Goal: Register for event/course

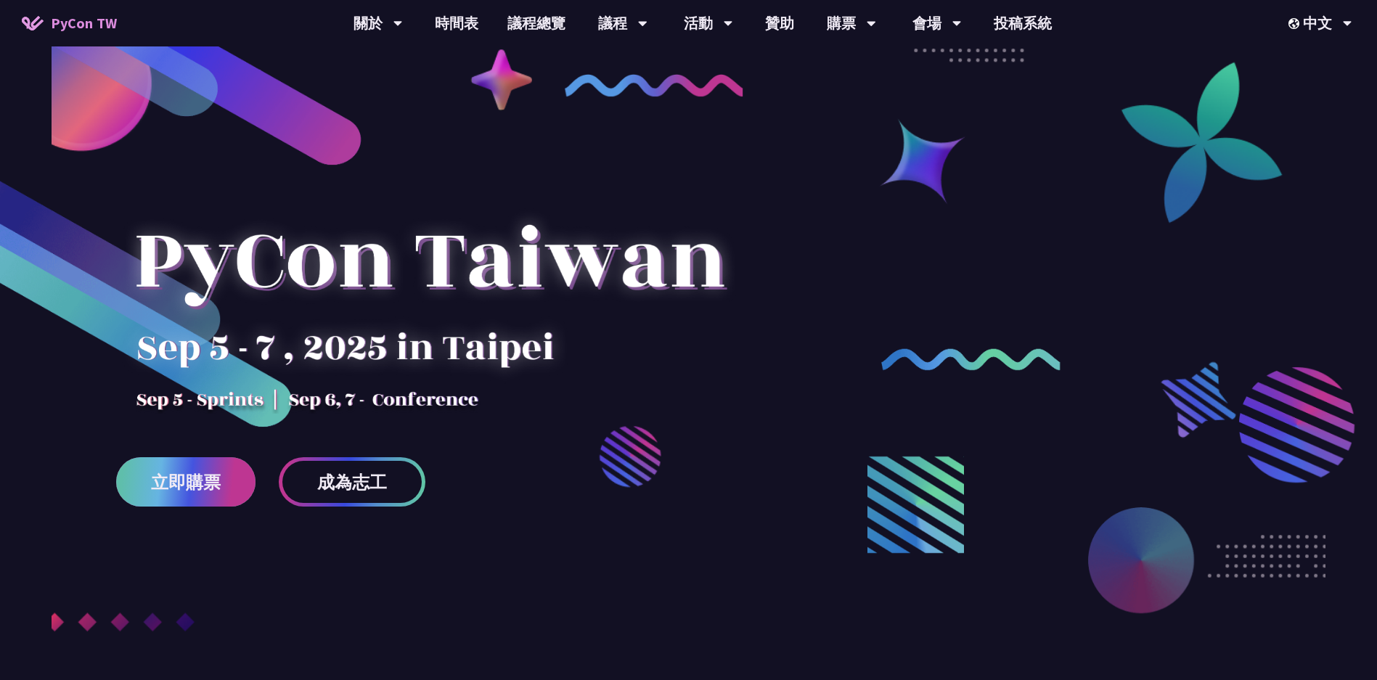
click at [223, 470] on link "立即購票" at bounding box center [185, 481] width 139 height 49
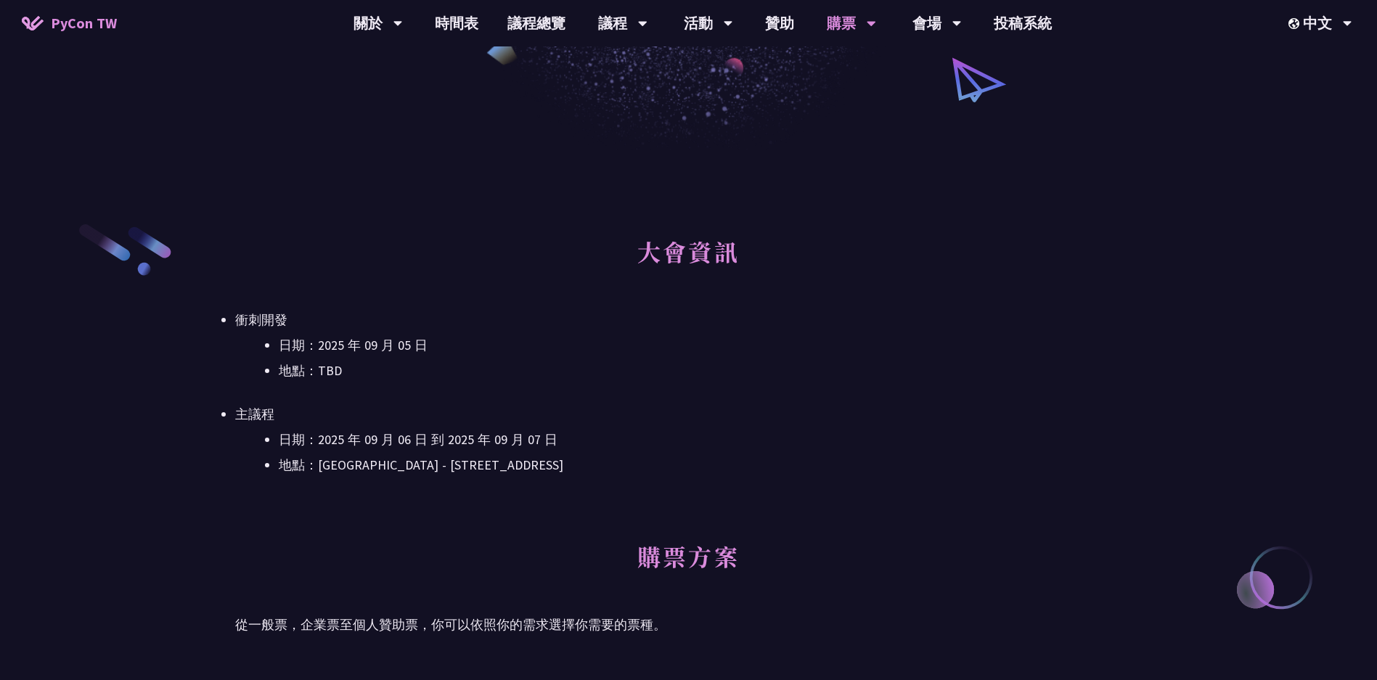
scroll to position [305, 0]
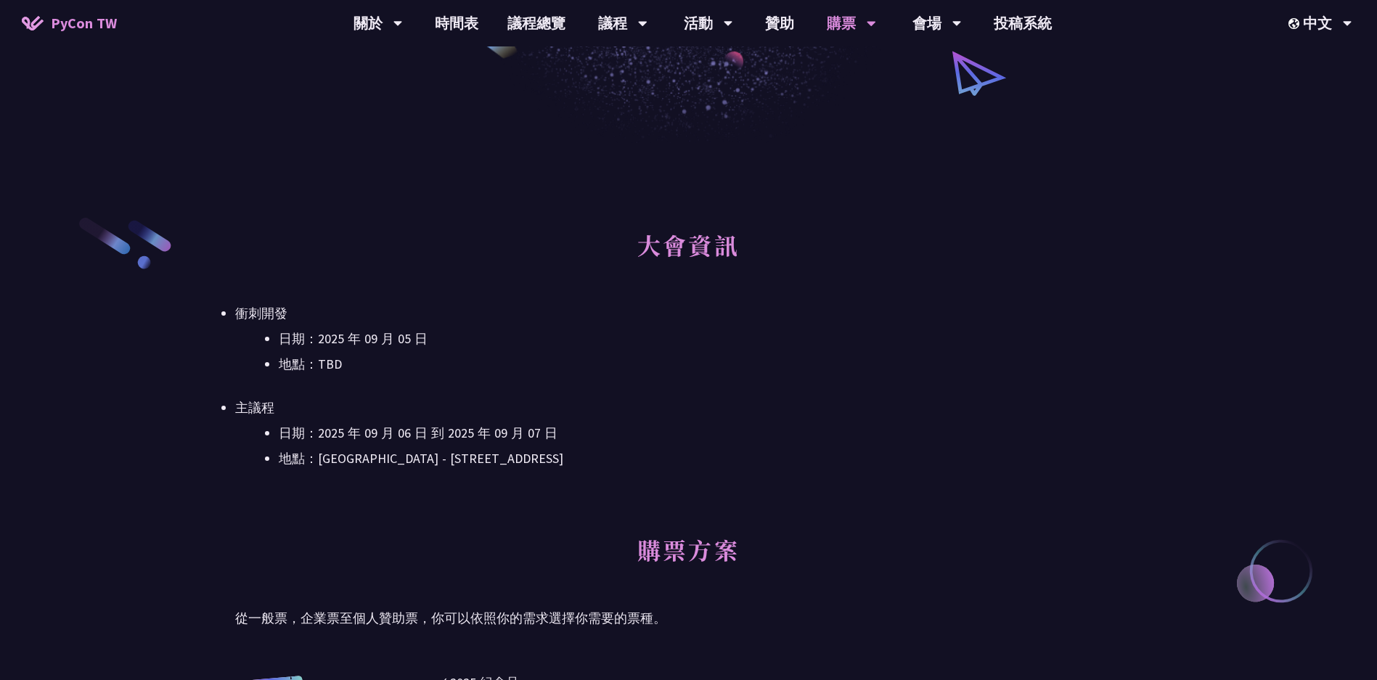
drag, startPoint x: 511, startPoint y: 232, endPoint x: 849, endPoint y: 496, distance: 429.1
click at [849, 496] on div "大會資訊 衝刺開發 日期：[DATE] 地點：TBD 主議程 日期：[DATE] 到 [DATE] 地點：[GEOGRAPHIC_DATA] - ​[STRE…" at bounding box center [688, 368] width 906 height 305
drag, startPoint x: 782, startPoint y: 496, endPoint x: 771, endPoint y: 491, distance: 12.3
click at [779, 492] on div "大會資訊 衝刺開發 日期：[DATE] 地點：TBD 主議程 日期：[DATE] 到 [DATE] 地點：[GEOGRAPHIC_DATA] - ​[STRE…" at bounding box center [688, 368] width 906 height 305
drag, startPoint x: 671, startPoint y: 388, endPoint x: 512, endPoint y: 233, distance: 221.2
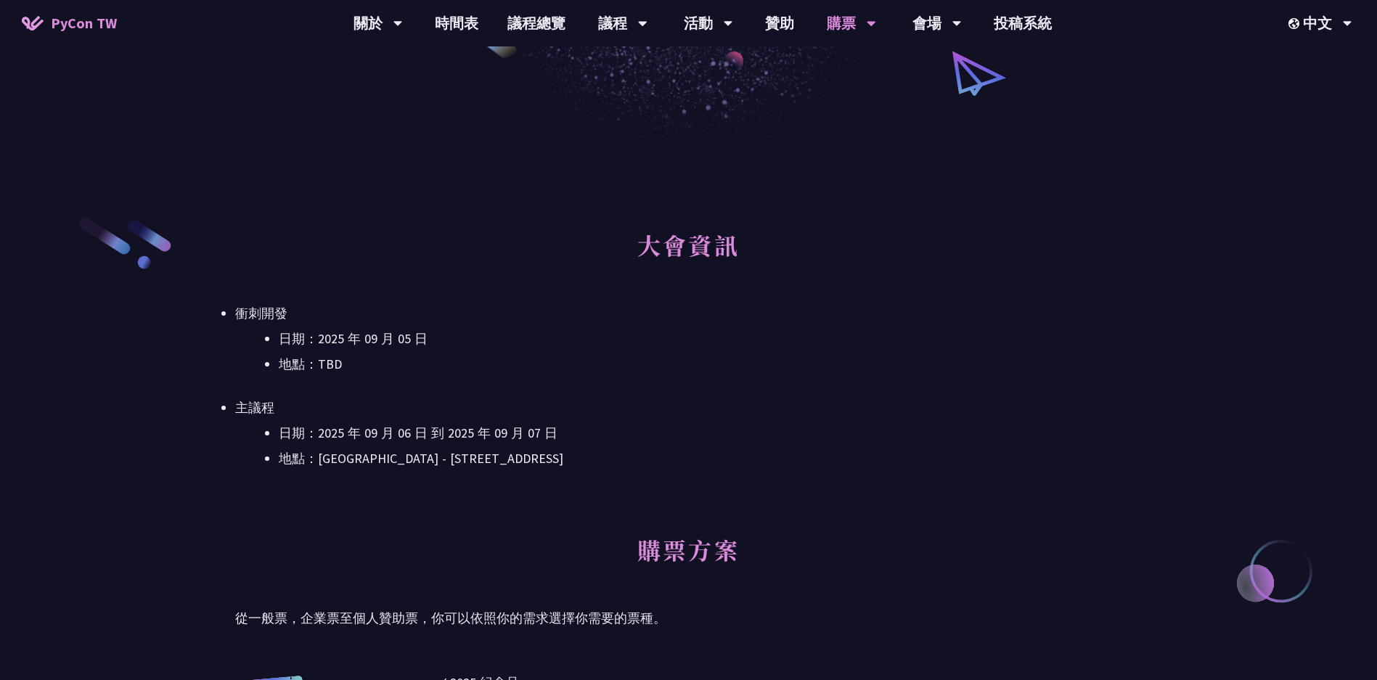
click at [513, 234] on div "大會資訊 衝刺開發 日期：[DATE] 地點：TBD 主議程 日期：[DATE] 到 [DATE] 地點：[GEOGRAPHIC_DATA] - ​[STRE…" at bounding box center [688, 368] width 906 height 305
click at [456, 229] on h2 "大會資訊" at bounding box center [688, 256] width 906 height 80
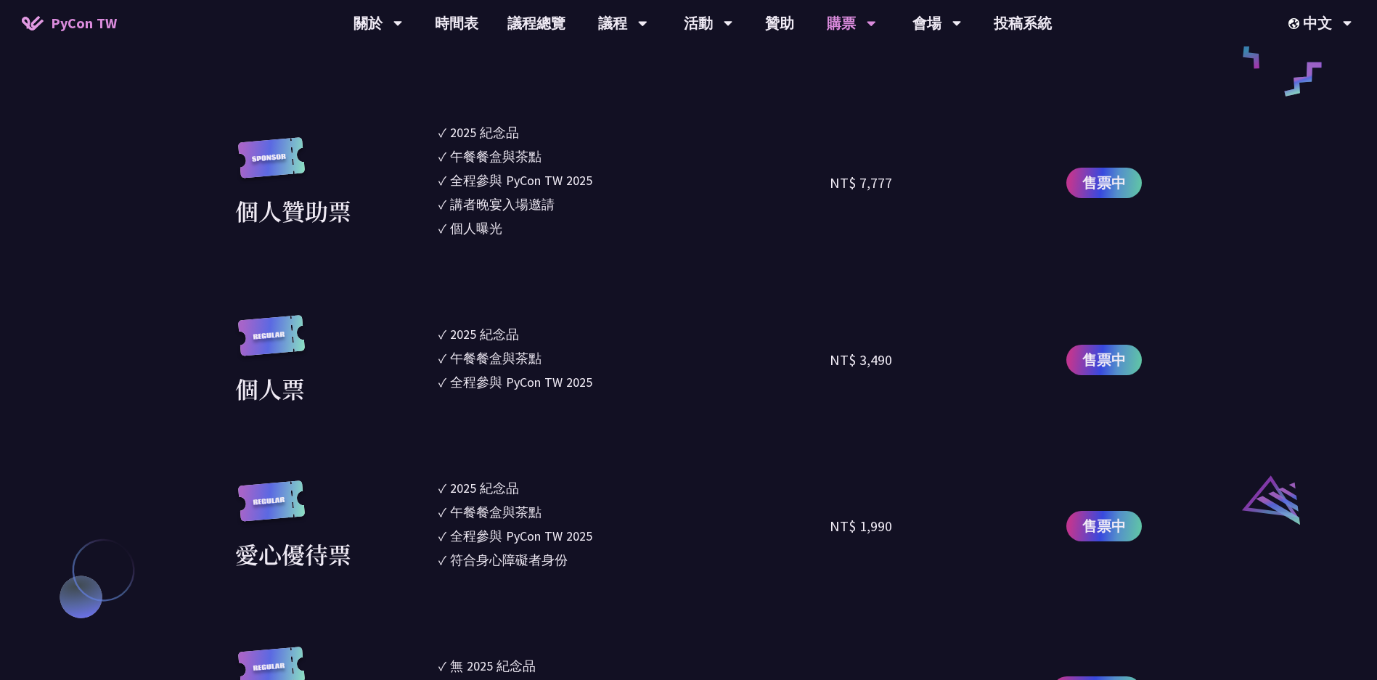
scroll to position [1237, 0]
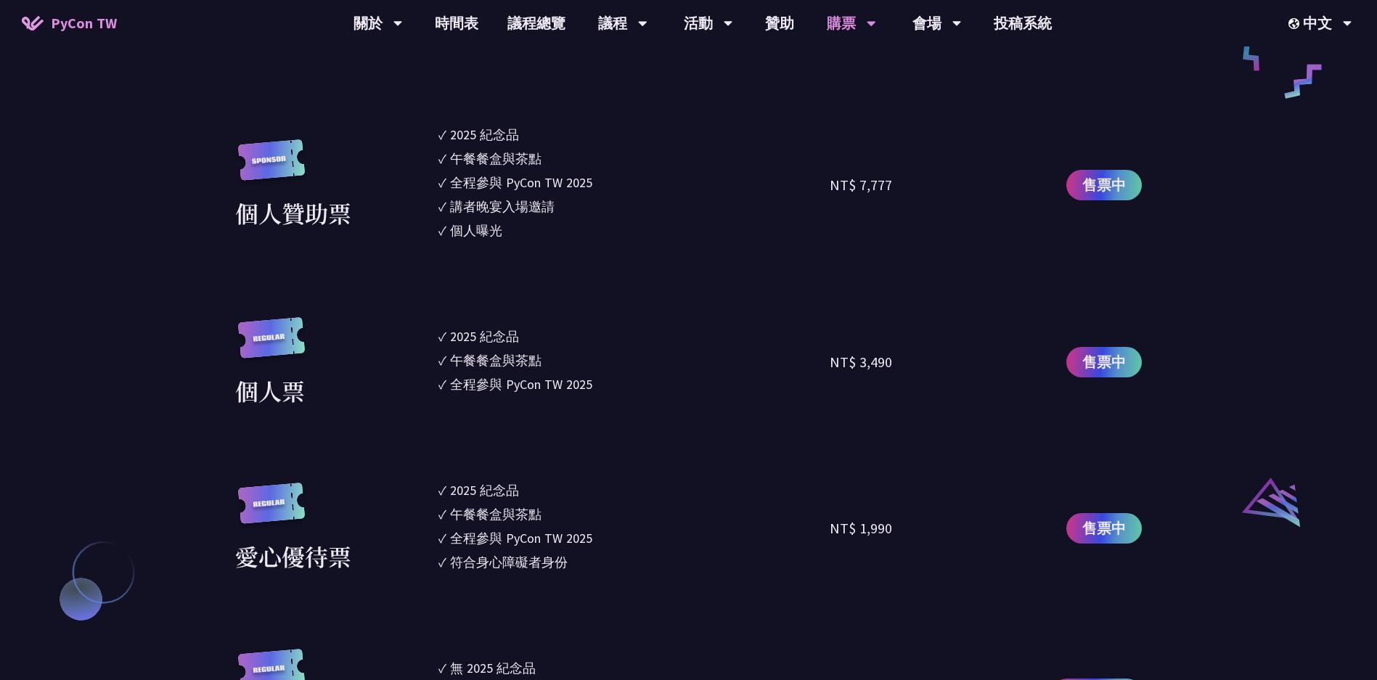
drag, startPoint x: 791, startPoint y: 370, endPoint x: 948, endPoint y: 372, distance: 156.8
click at [948, 372] on div "個人票 ✓ 2025 紀念品 ✓ 午餐餐盒與茶點 ✓ 全程參與 PyCon TW 2025 NT$ 3,490 售票中" at bounding box center [688, 362] width 906 height 91
drag, startPoint x: 938, startPoint y: 372, endPoint x: 955, endPoint y: 374, distance: 16.8
click at [941, 372] on div "NT$ 3,490" at bounding box center [928, 362] width 196 height 91
drag, startPoint x: 966, startPoint y: 378, endPoint x: 398, endPoint y: 325, distance: 570.0
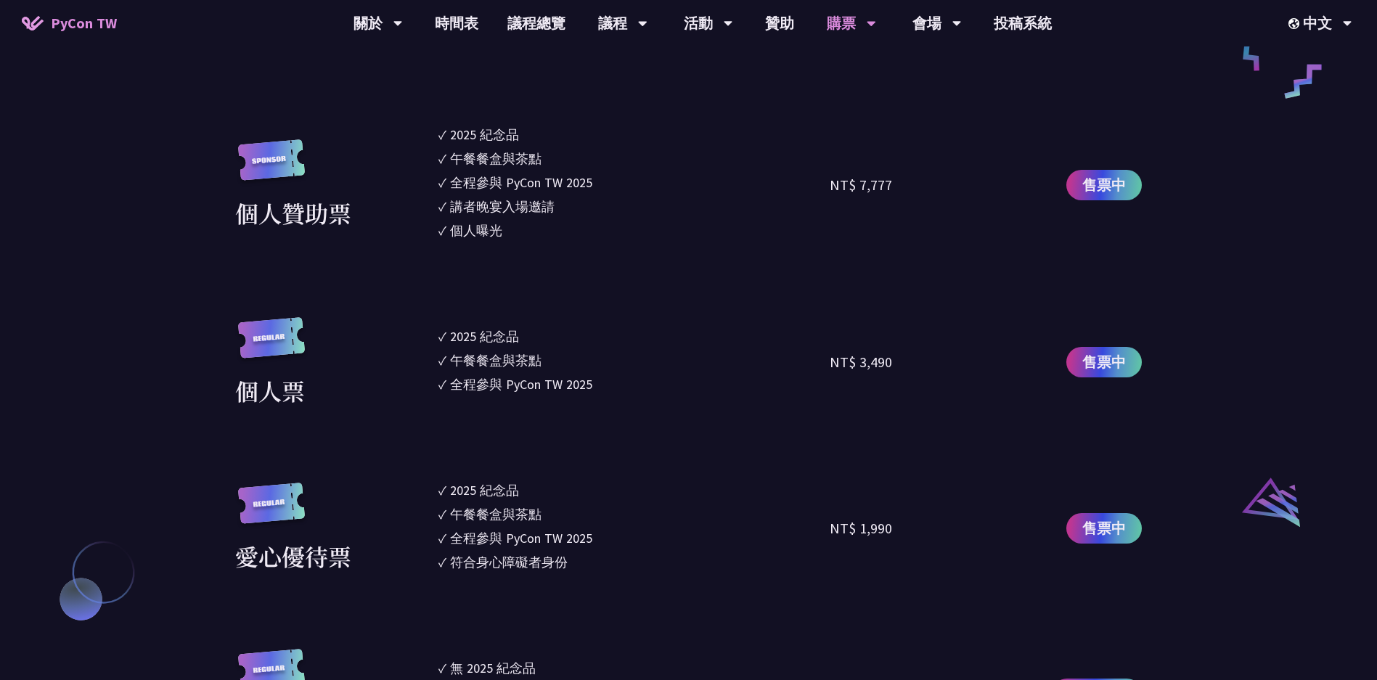
click at [398, 325] on div "個人票 ✓ 2025 紀念品 ✓ 午餐餐盒與茶點 ✓ 全程參與 PyCon TW 2025 NT$ 3,490 售票中" at bounding box center [688, 362] width 906 height 91
click at [377, 325] on div "個人票" at bounding box center [333, 362] width 196 height 91
drag, startPoint x: 545, startPoint y: 377, endPoint x: 986, endPoint y: 425, distance: 443.8
click at [986, 425] on section "企業票 ✓ 2025 紀念品 ✓ 午餐餐盒與茶點 ✓ 全程參與 PyCon TW 2025 ✓ 活動結束後一週提供企業報帳發票 NT$ 6,000 售票中 企…" at bounding box center [688, 239] width 906 height 999
click at [941, 425] on section "企業票 ✓ 2025 紀念品 ✓ 午餐餐盒與茶點 ✓ 全程參與 PyCon TW 2025 ✓ 活動結束後一週提供企業報帳發票 NT$ 6,000 售票中 企…" at bounding box center [688, 239] width 906 height 999
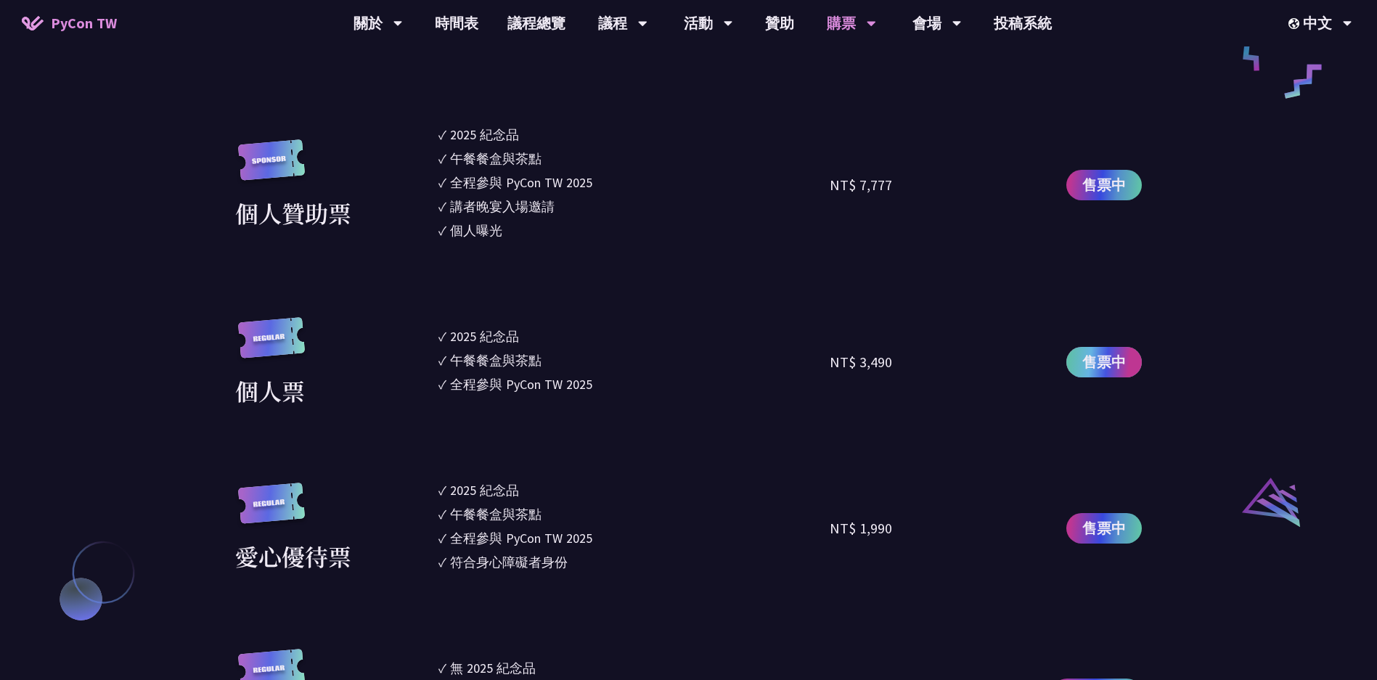
click at [1121, 360] on span "售票中" at bounding box center [1104, 362] width 44 height 22
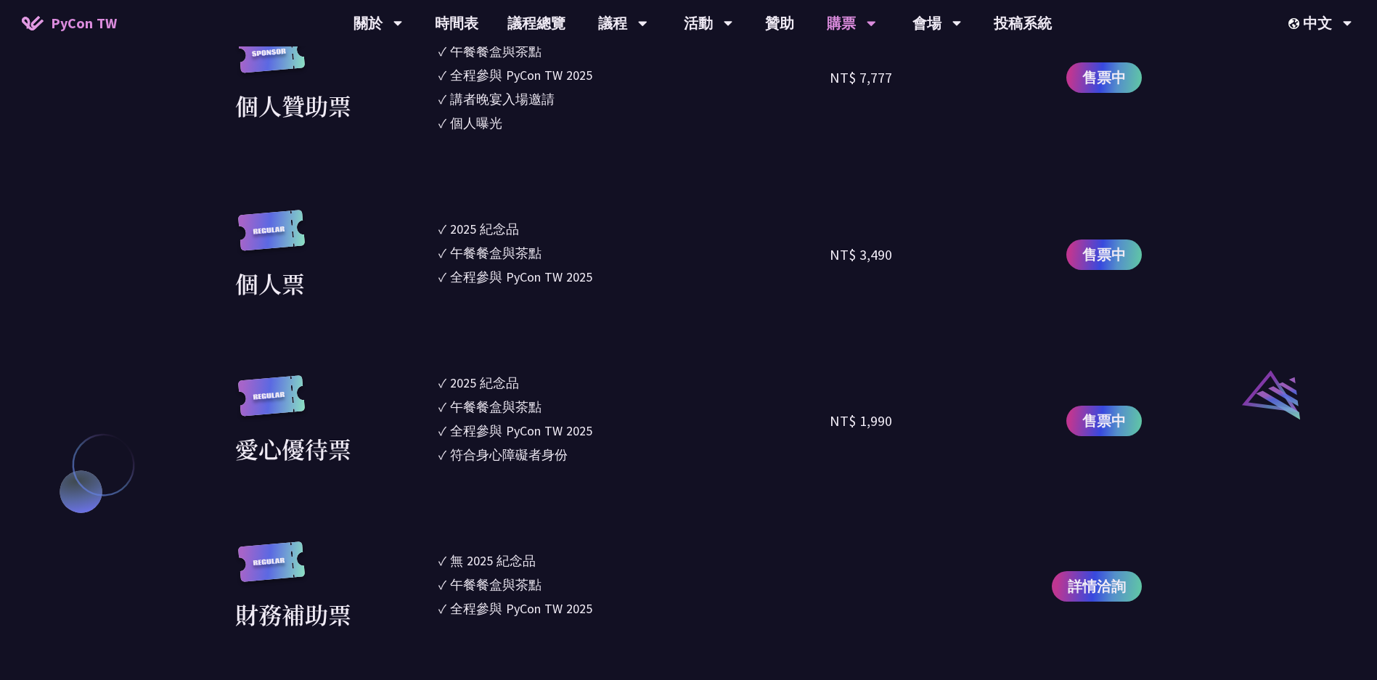
scroll to position [1251, 0]
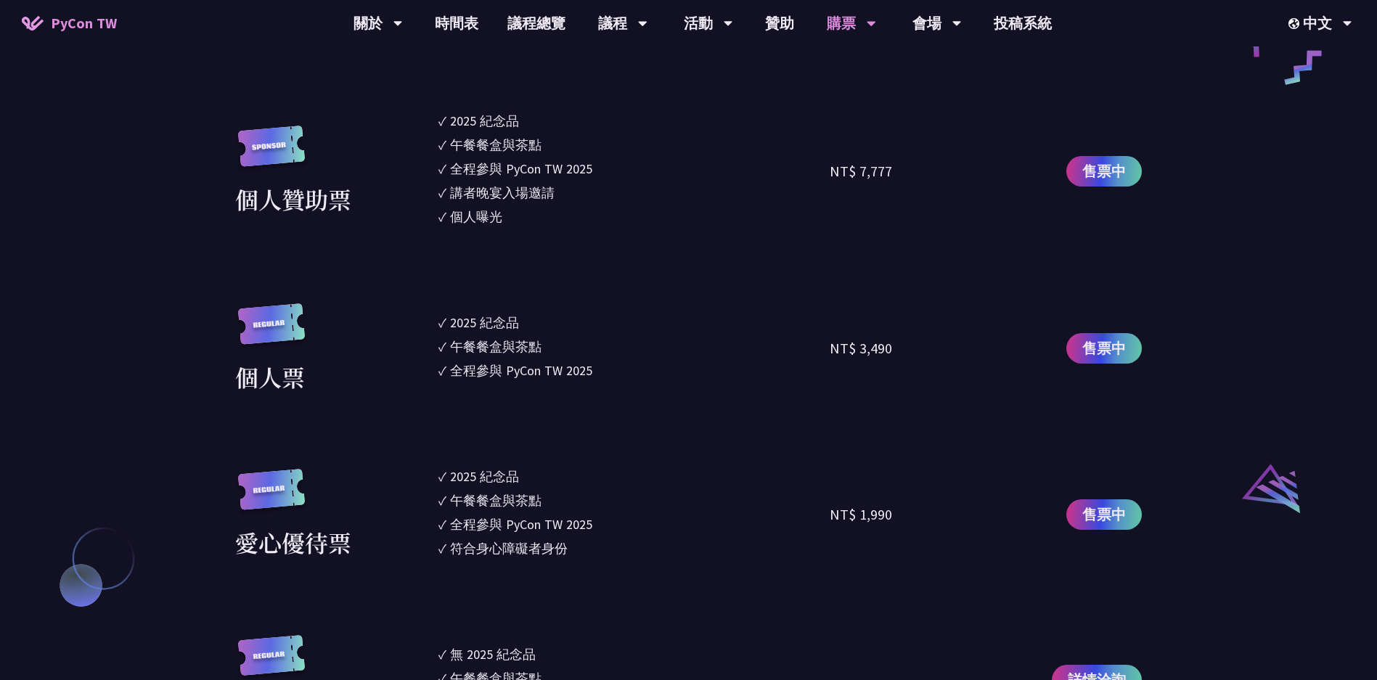
drag, startPoint x: 406, startPoint y: 327, endPoint x: 901, endPoint y: 584, distance: 557.6
click at [901, 584] on section "企業票 ✓ 2025 紀念品 ✓ 午餐餐盒與茶點 ✓ 全程參與 PyCon TW 2025 ✓ 活動結束後一週提供企業報帳發票 NT$ 6,000 售票中 企…" at bounding box center [688, 225] width 906 height 999
click at [950, 593] on section "企業票 ✓ 2025 紀念品 ✓ 午餐餐盒與茶點 ✓ 全程參與 PyCon TW 2025 ✓ 活動結束後一週提供企業報帳發票 NT$ 6,000 售票中 企…" at bounding box center [688, 225] width 906 height 999
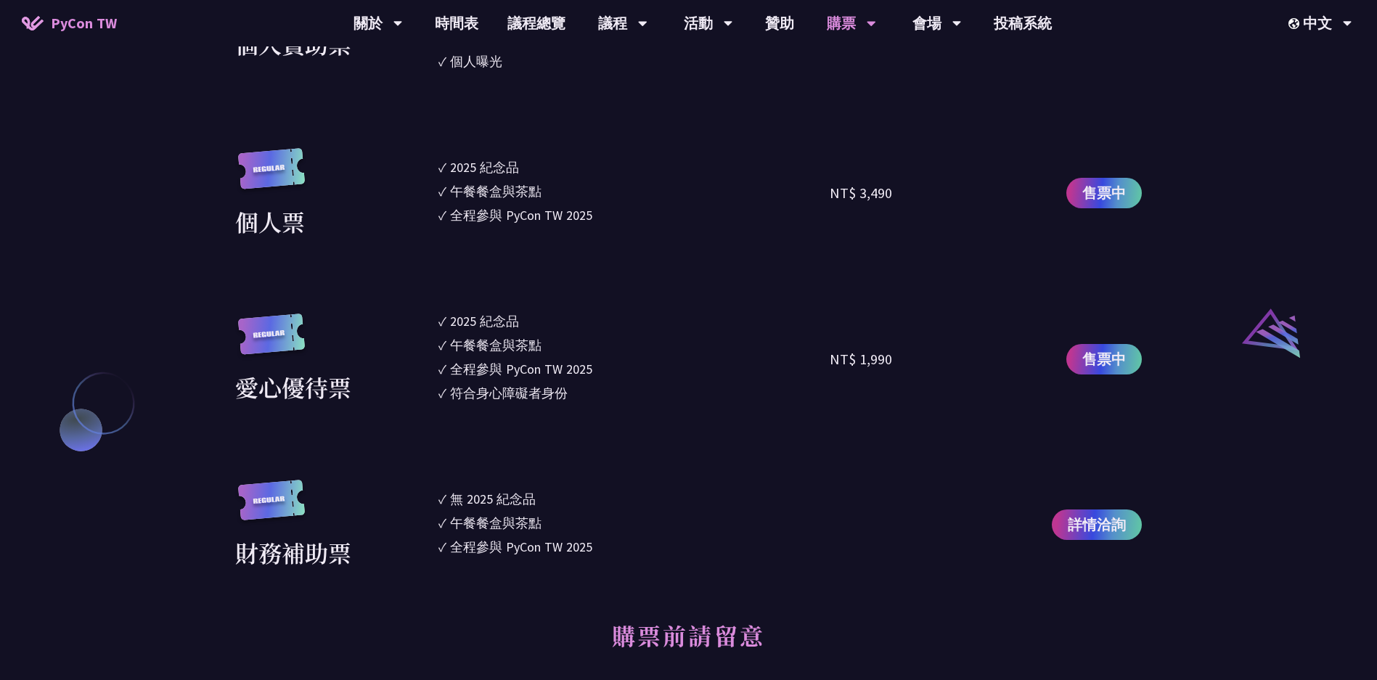
scroll to position [1447, 0]
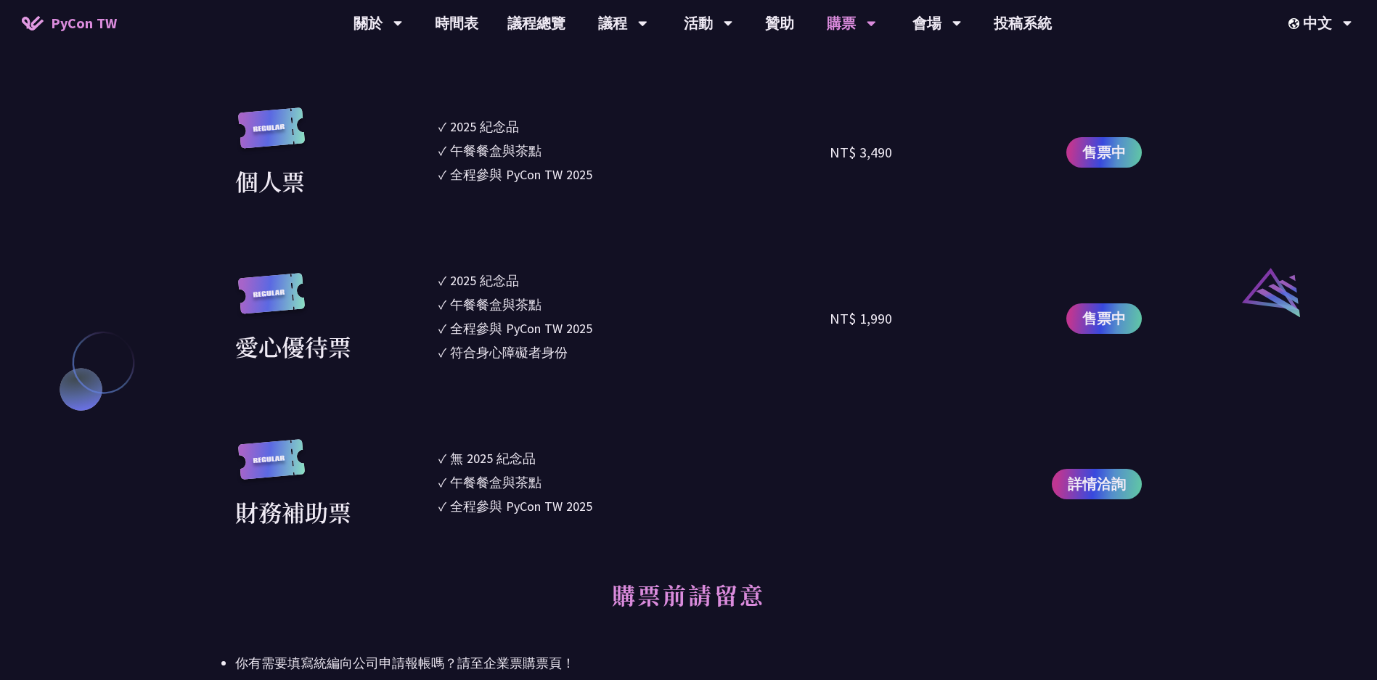
drag, startPoint x: 946, startPoint y: 366, endPoint x: 377, endPoint y: 282, distance: 574.4
click at [377, 282] on div "愛心優待票 ✓ 2025 [PERSON_NAME]✓ 午餐餐盒與茶點 ✓ 全程參與 PyCon TW 2025 ✓ 符合身心障礙者身份 NT$ 1,990 …" at bounding box center [688, 319] width 906 height 96
click at [364, 280] on div "愛心優待票" at bounding box center [333, 318] width 196 height 91
drag, startPoint x: 370, startPoint y: 281, endPoint x: 945, endPoint y: 349, distance: 578.8
click at [945, 348] on div "愛心優待票 ✓ 2025 [PERSON_NAME]✓ 午餐餐盒與茶點 ✓ 全程參與 PyCon TW 2025 ✓ 符合身心障礙者身份 NT$ 1,990 …" at bounding box center [688, 319] width 906 height 96
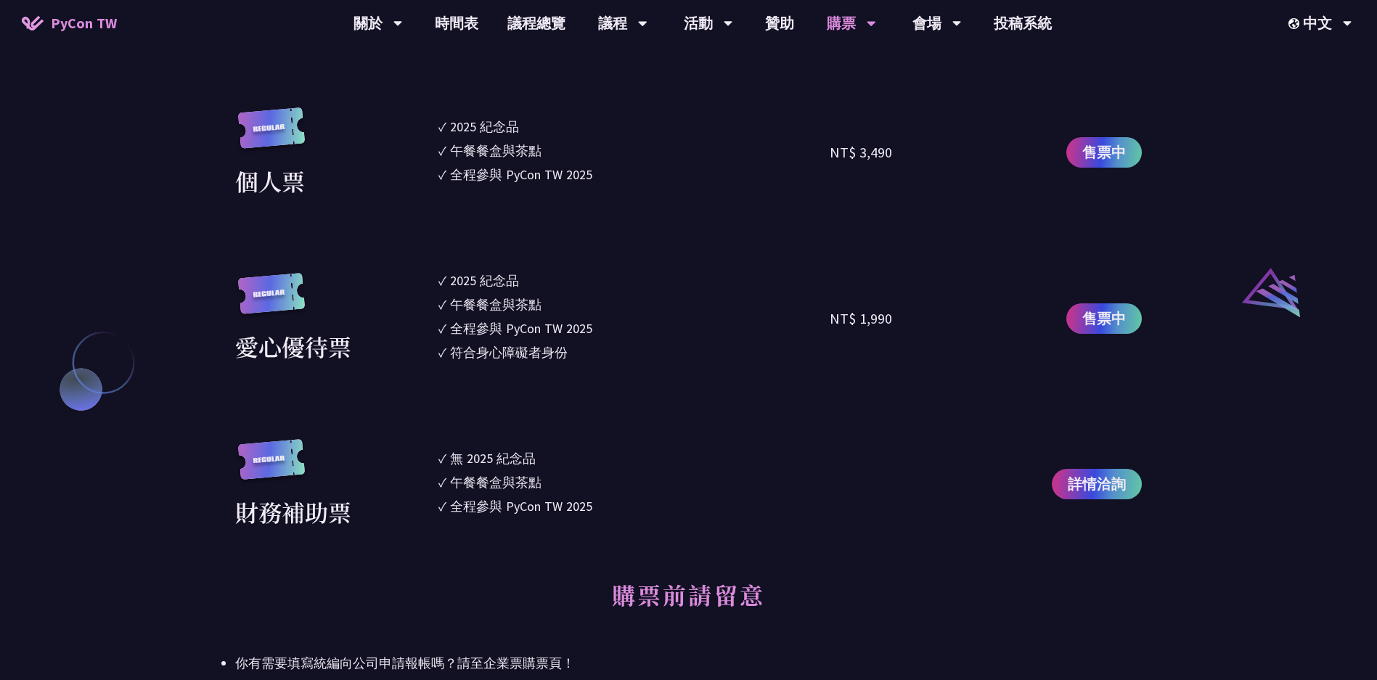
click at [973, 363] on div "NT$ 1,990" at bounding box center [928, 319] width 196 height 96
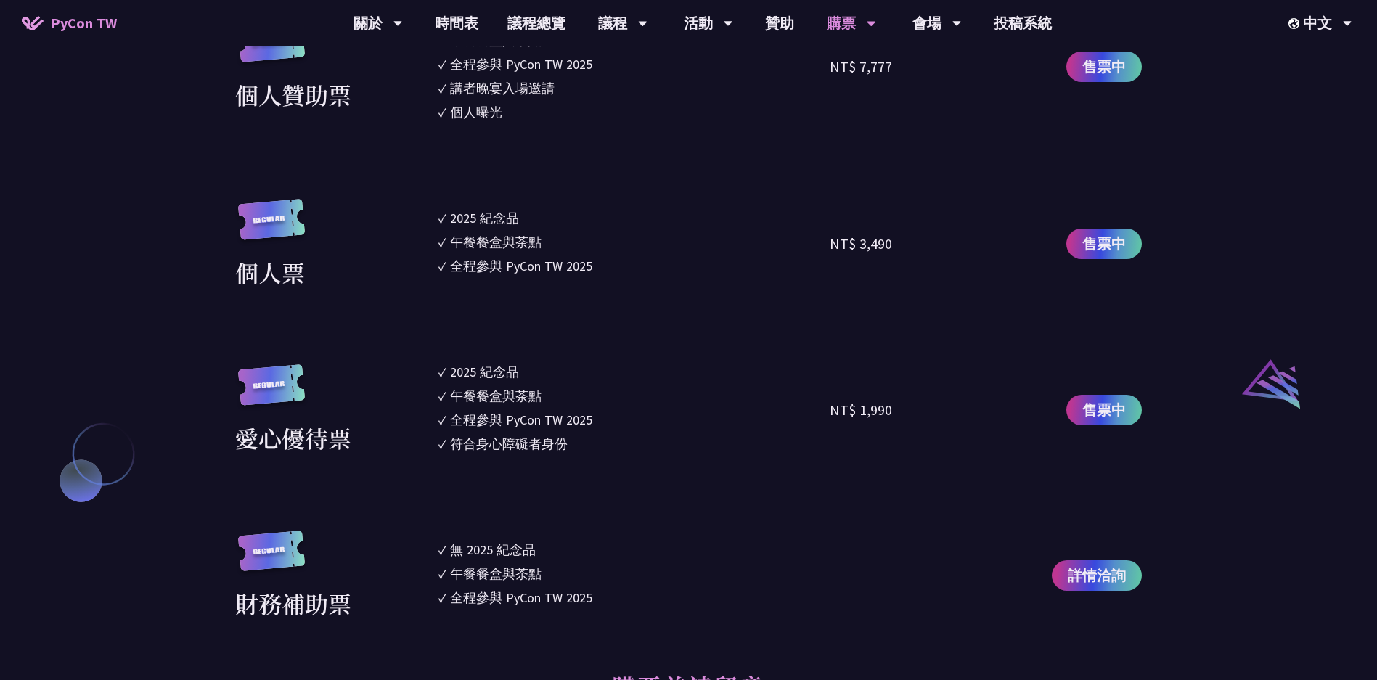
scroll to position [1353, 0]
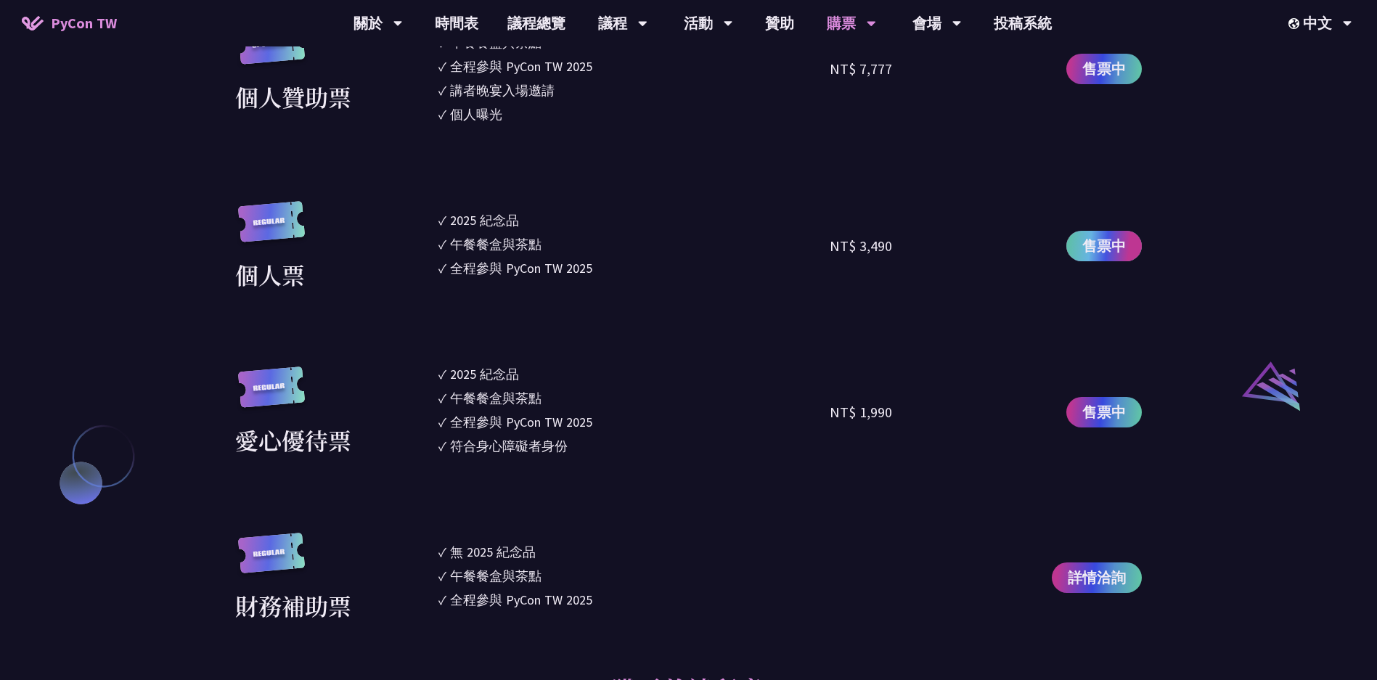
click at [1111, 239] on span "售票中" at bounding box center [1104, 246] width 44 height 22
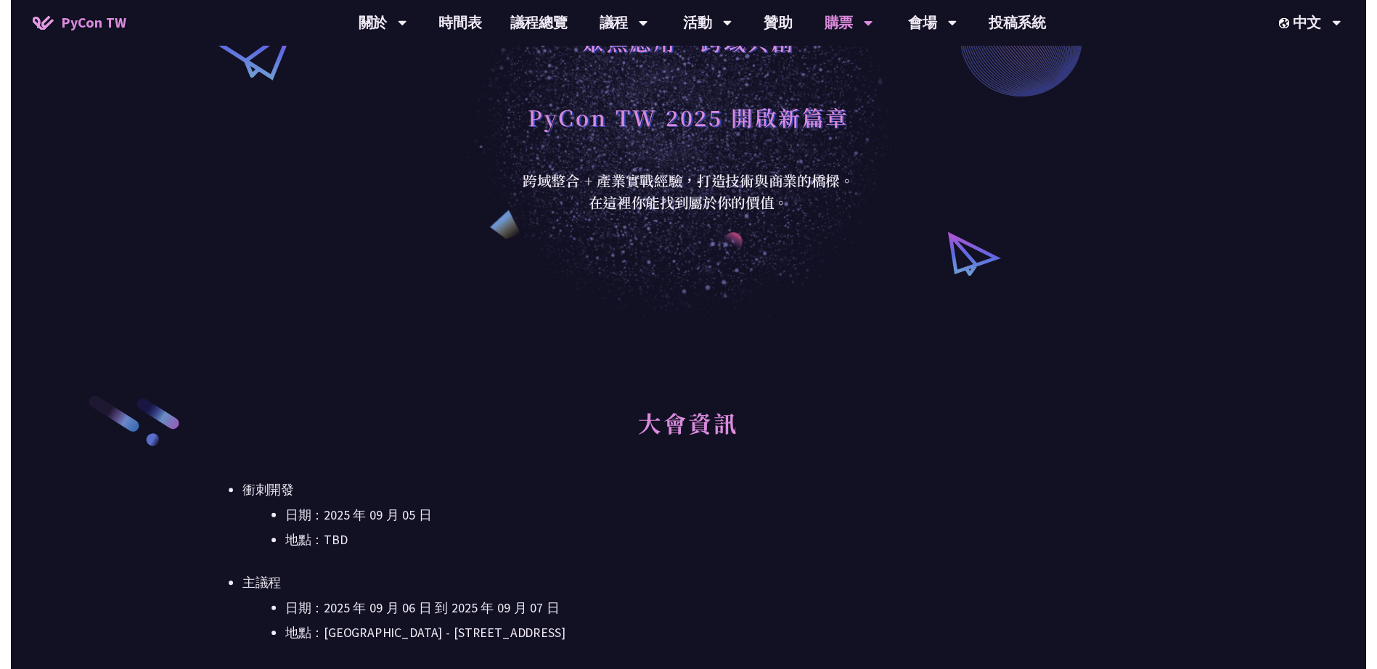
scroll to position [0, 0]
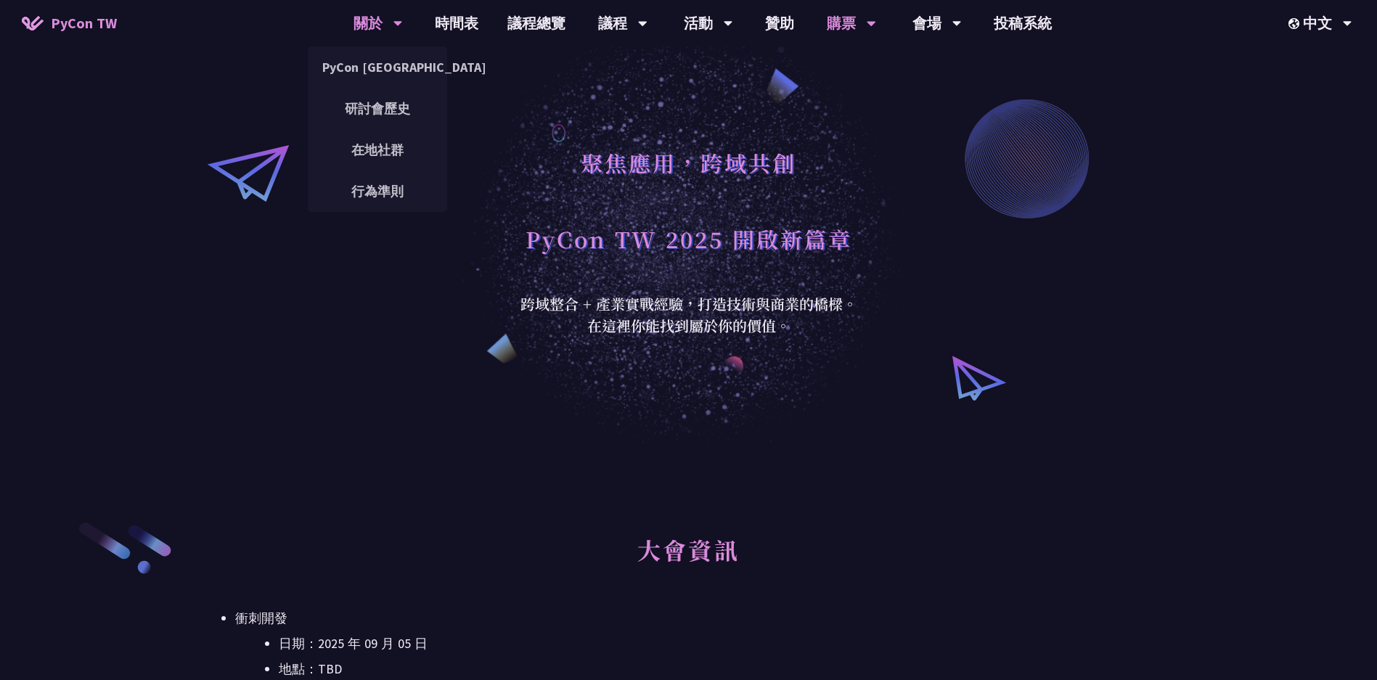
click at [365, 25] on div "關於" at bounding box center [377, 23] width 49 height 46
click at [456, 24] on link "時間表" at bounding box center [456, 23] width 73 height 46
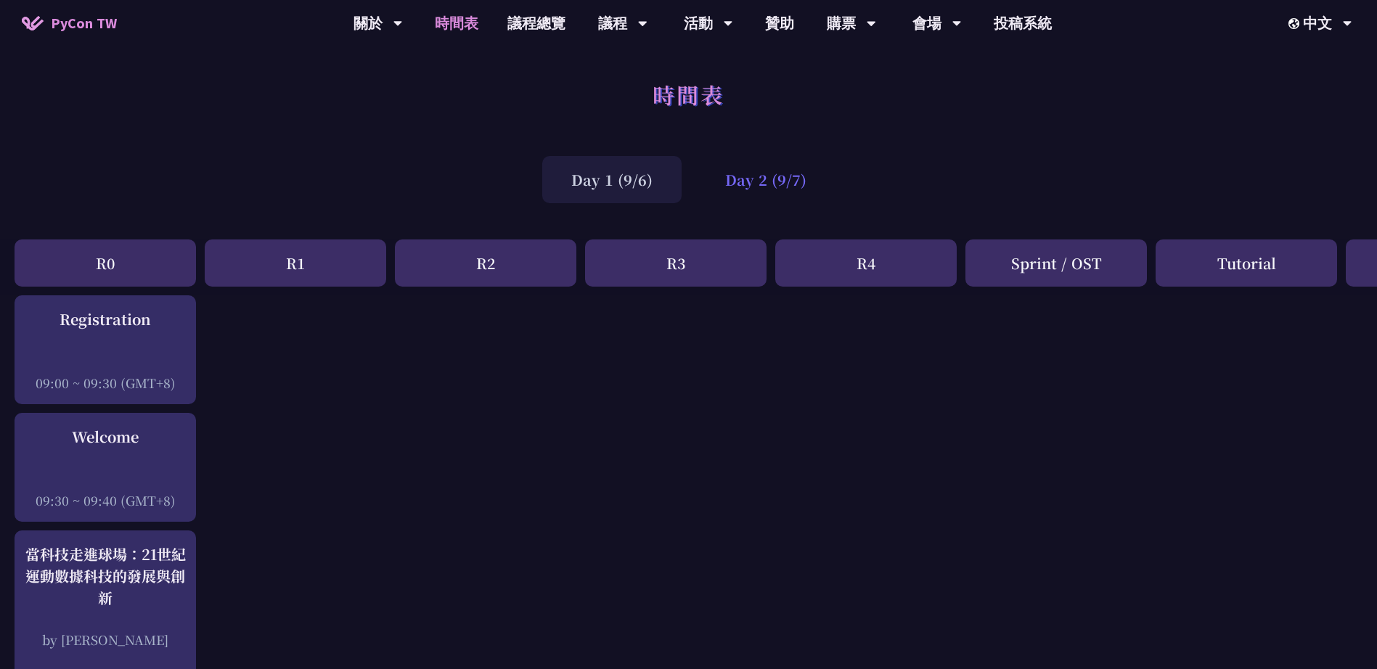
click at [778, 182] on div "Day 2 (9/7)" at bounding box center [765, 179] width 139 height 47
